Goal: Task Accomplishment & Management: Manage account settings

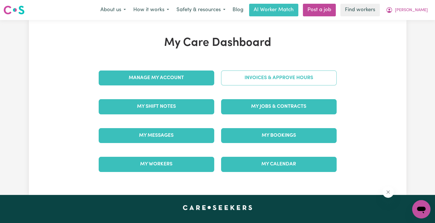
click at [289, 82] on link "Invoices & Approve Hours" at bounding box center [279, 77] width 116 height 15
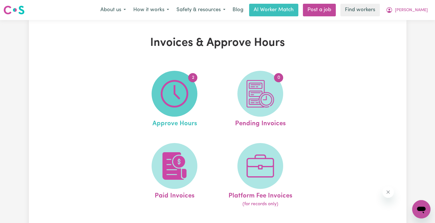
click at [180, 95] on img at bounding box center [174, 93] width 27 height 27
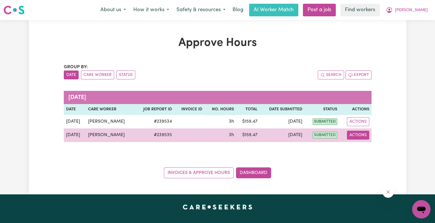
click at [355, 134] on button "Actions" at bounding box center [358, 134] width 22 height 9
click at [357, 143] on link "View Job Report" at bounding box center [372, 147] width 49 height 11
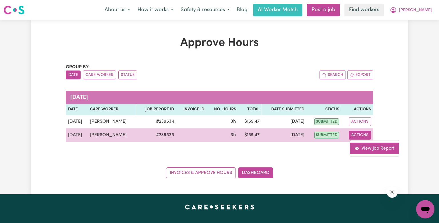
select select "pm"
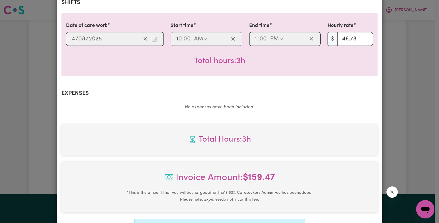
scroll to position [226, 0]
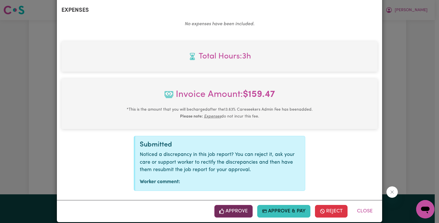
click at [227, 205] on button "Approve" at bounding box center [234, 211] width 38 height 13
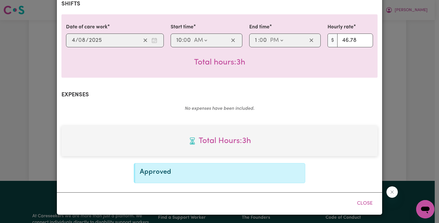
scroll to position [134, 0]
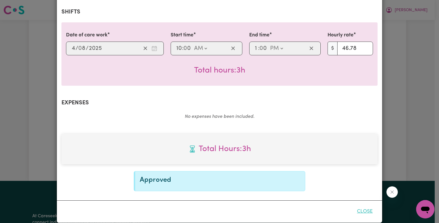
drag, startPoint x: 368, startPoint y: 205, endPoint x: 356, endPoint y: 197, distance: 14.1
click at [368, 205] on button "Close" at bounding box center [364, 211] width 25 height 13
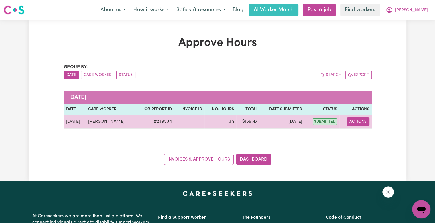
click at [364, 122] on button "Actions" at bounding box center [358, 121] width 22 height 9
click at [367, 132] on link "View Job Report" at bounding box center [372, 134] width 49 height 11
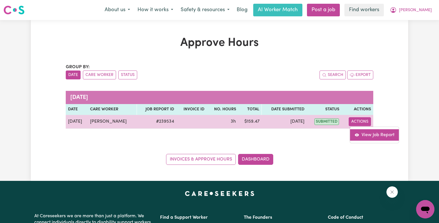
select select "pm"
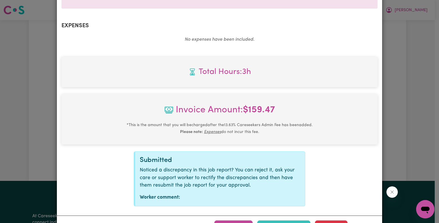
scroll to position [226, 0]
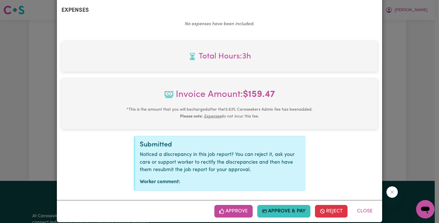
drag, startPoint x: 220, startPoint y: 203, endPoint x: 223, endPoint y: 203, distance: 3.4
click at [220, 208] on icon "button" at bounding box center [221, 210] width 5 height 5
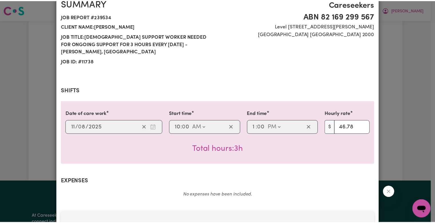
scroll to position [0, 0]
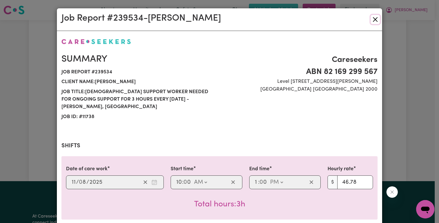
drag, startPoint x: 375, startPoint y: 16, endPoint x: 272, endPoint y: 40, distance: 106.0
click at [375, 16] on button "Close" at bounding box center [375, 19] width 9 height 9
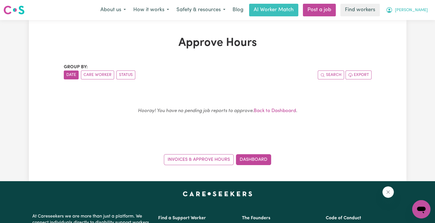
click at [419, 12] on span "[PERSON_NAME]" at bounding box center [411, 10] width 33 height 6
click at [415, 33] on link "Logout" at bounding box center [408, 32] width 45 height 11
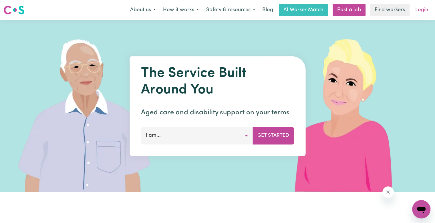
click at [423, 11] on link "Login" at bounding box center [422, 10] width 20 height 13
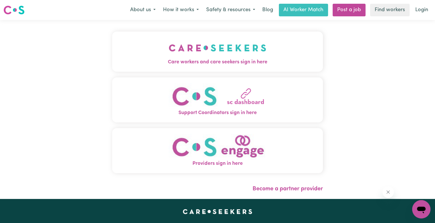
click at [200, 58] on span "Care workers and care seekers sign in here" at bounding box center [217, 61] width 211 height 7
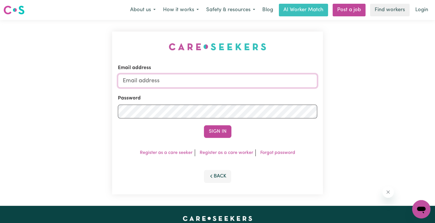
drag, startPoint x: 233, startPoint y: 84, endPoint x: 201, endPoint y: 85, distance: 31.2
click at [233, 84] on input "Email address" at bounding box center [217, 81] width 199 height 14
drag, startPoint x: 152, startPoint y: 81, endPoint x: 251, endPoint y: 101, distance: 100.7
click at [337, 82] on div "Email address [EMAIL_ADDRESS][DOMAIN_NAME] Password Sign In Register as a care …" at bounding box center [217, 112] width 435 height 185
paste input "[EMAIL_ADDRESS][DOMAIN_NAME]"
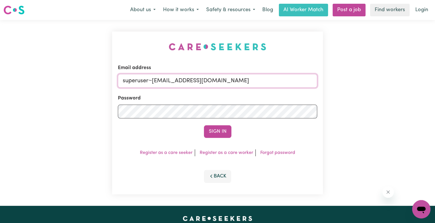
type input "superuser~[EMAIL_ADDRESS][DOMAIN_NAME]"
click at [204, 125] on button "Sign In" at bounding box center [217, 131] width 27 height 13
